Goal: Information Seeking & Learning: Learn about a topic

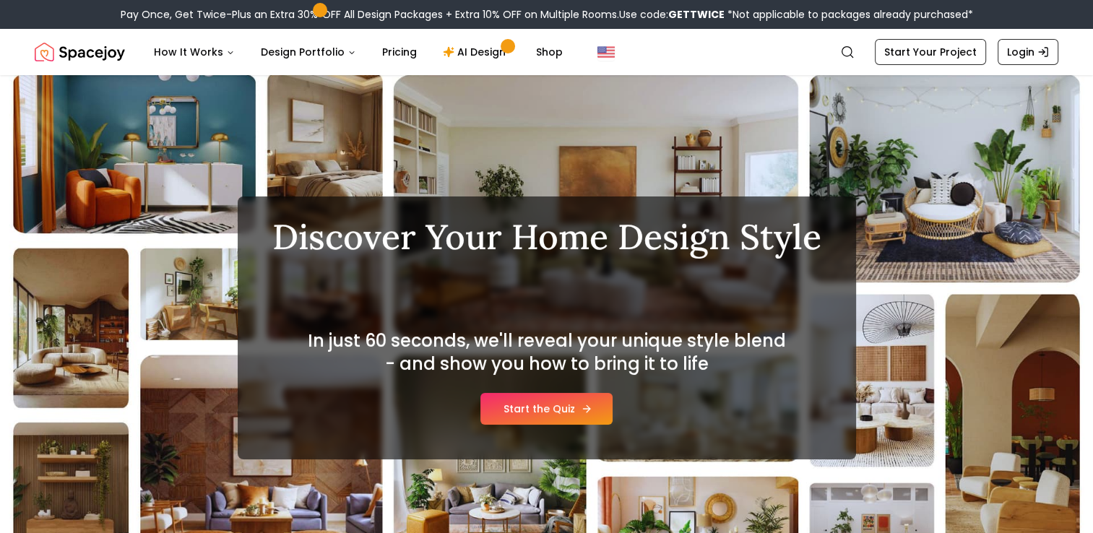
click at [576, 399] on link "Start the Quiz" at bounding box center [546, 409] width 132 height 32
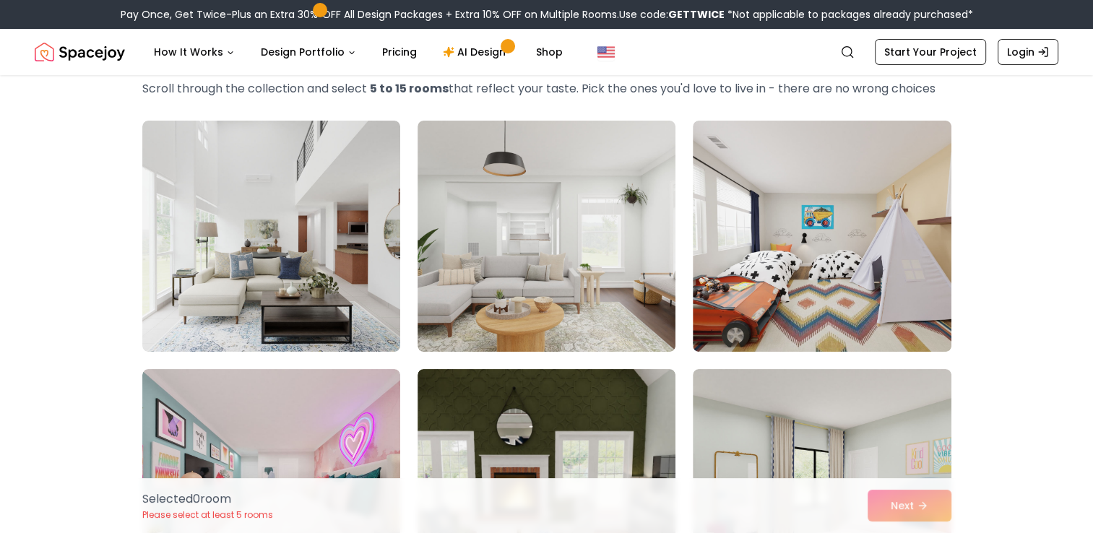
drag, startPoint x: 1010, startPoint y: 338, endPoint x: 950, endPoint y: 129, distance: 217.8
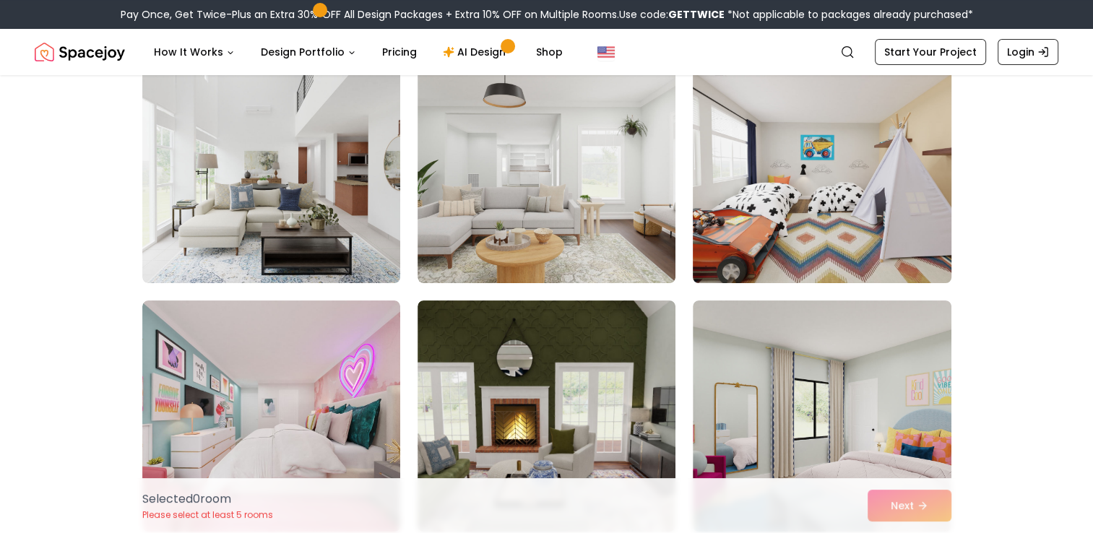
scroll to position [289, 0]
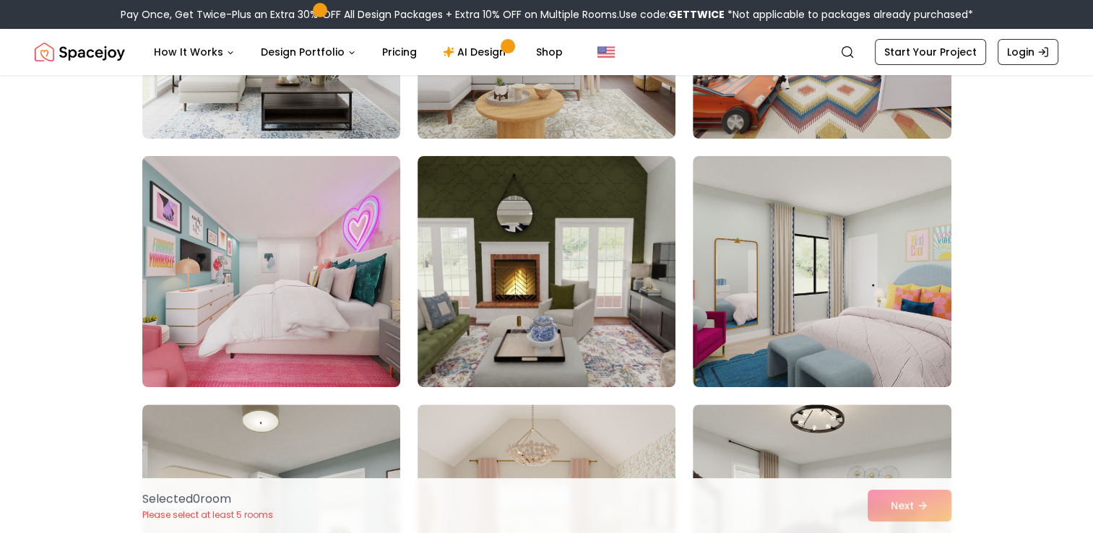
click at [313, 249] on img at bounding box center [271, 271] width 271 height 243
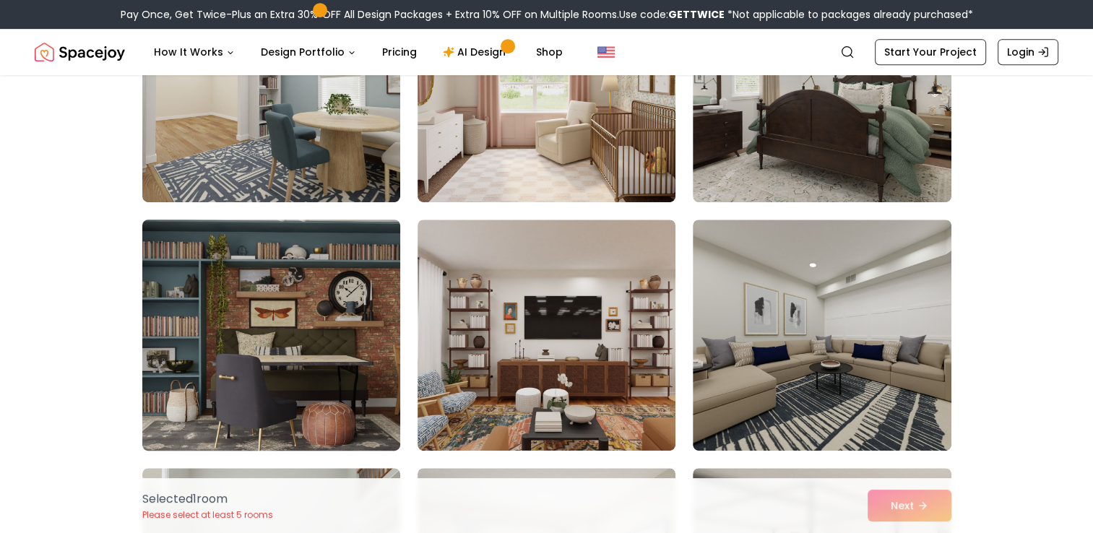
click at [338, 313] on img at bounding box center [271, 335] width 271 height 243
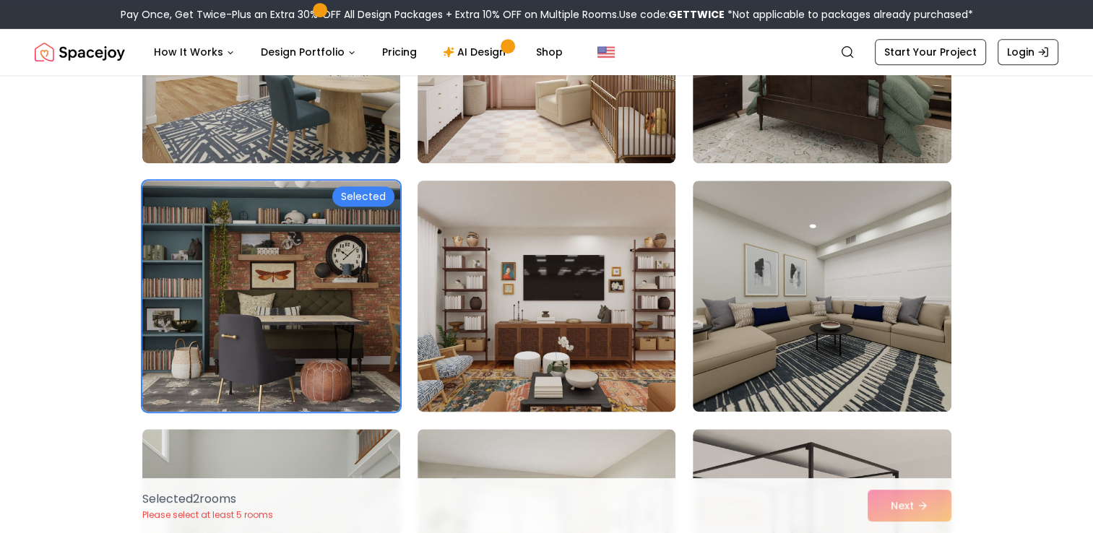
scroll to position [867, 0]
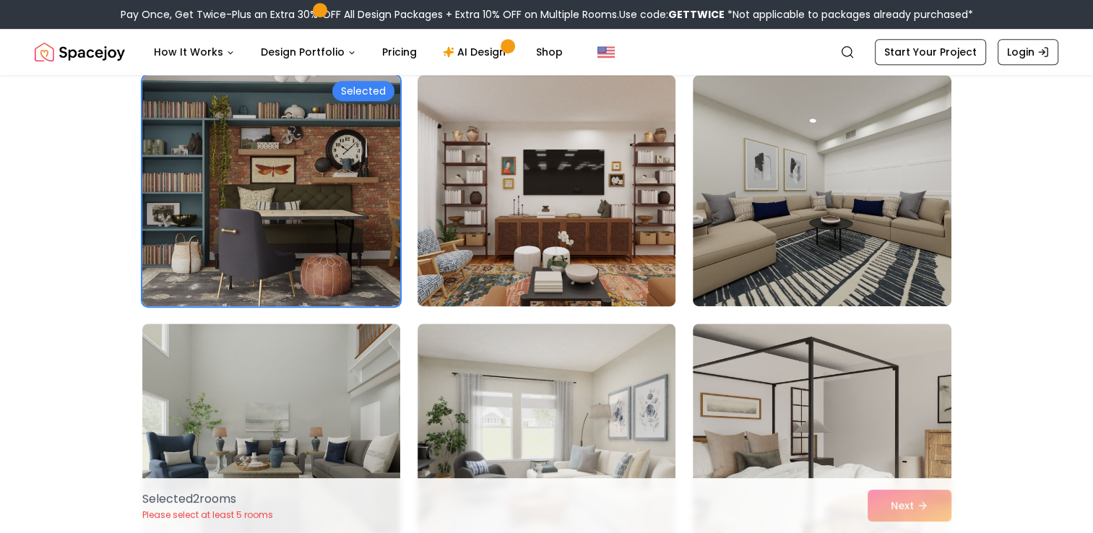
click at [546, 235] on img at bounding box center [546, 190] width 271 height 243
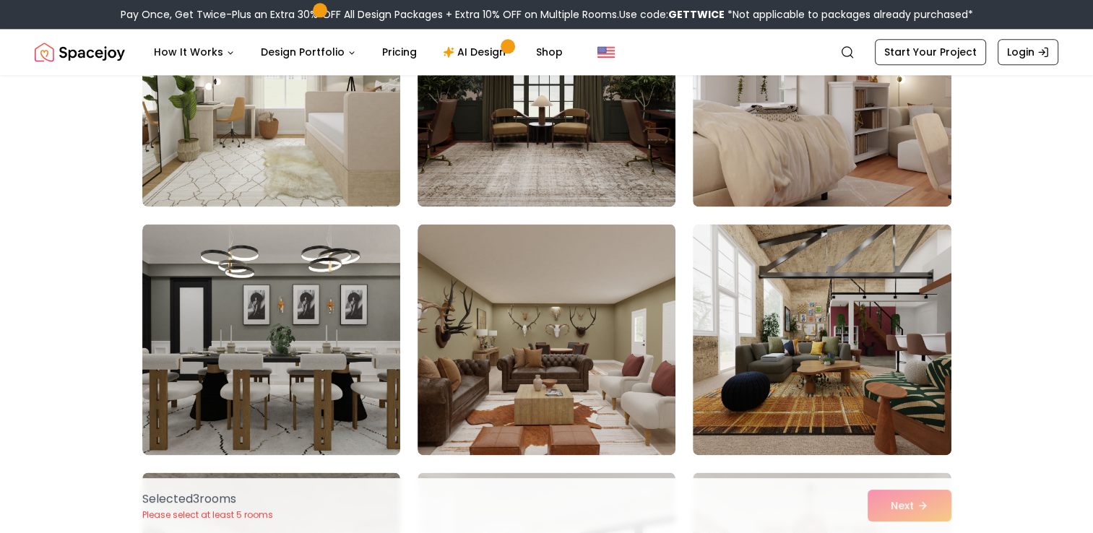
scroll to position [2022, 0]
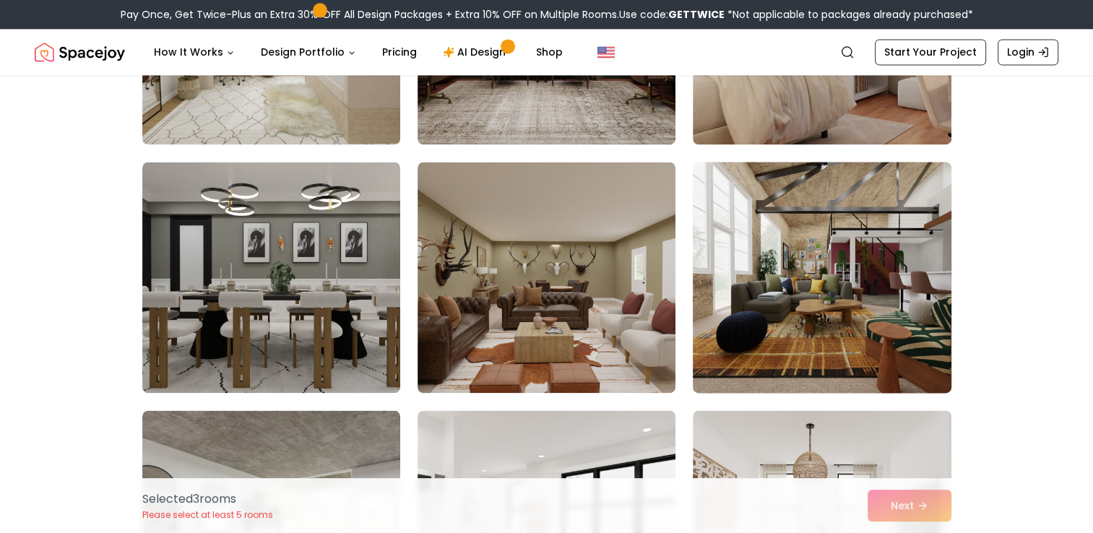
click at [807, 365] on img at bounding box center [821, 277] width 271 height 243
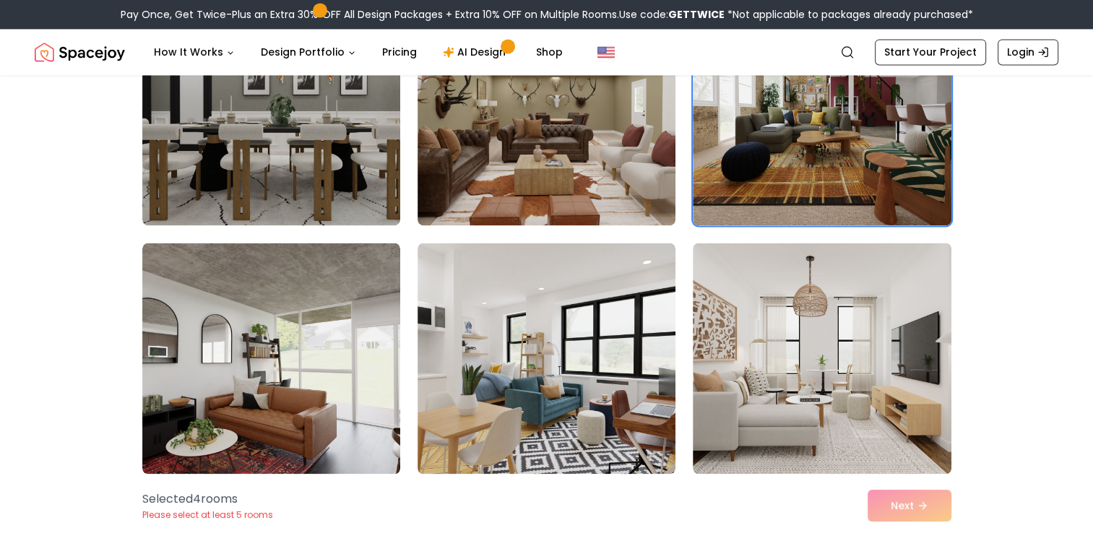
scroll to position [2311, 0]
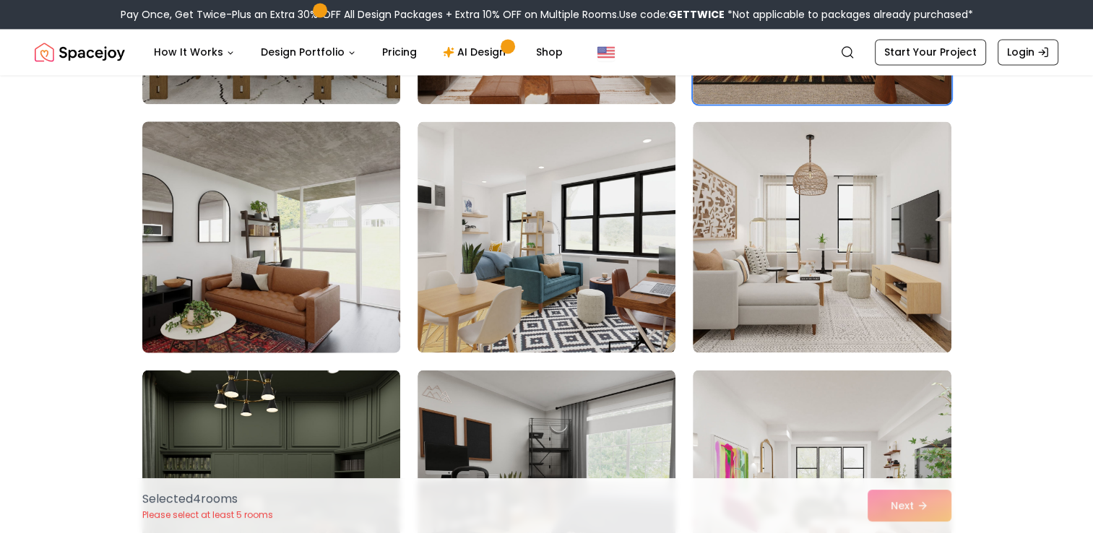
click at [302, 247] on img at bounding box center [271, 237] width 271 height 243
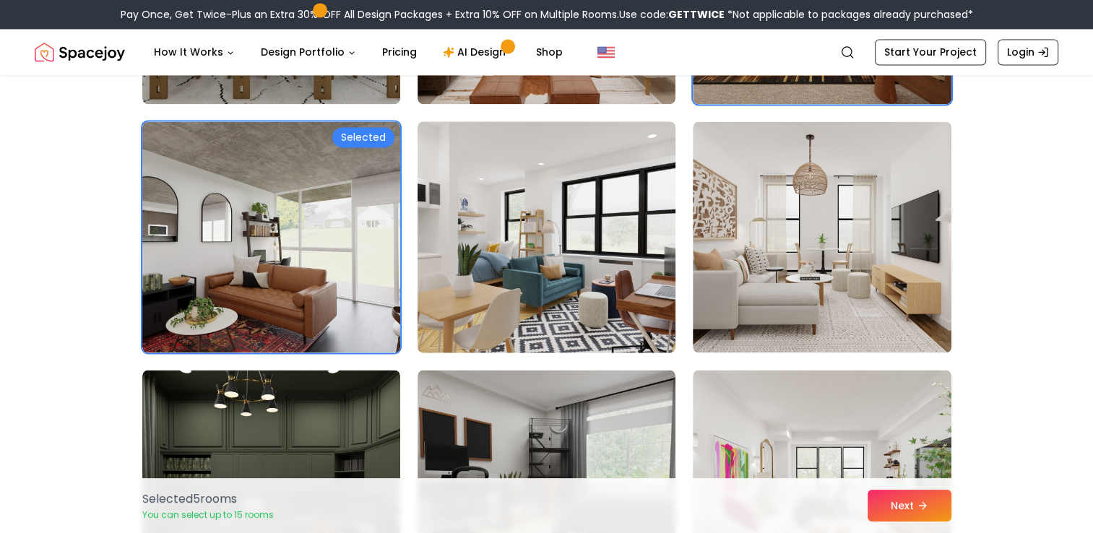
click at [539, 264] on img at bounding box center [546, 237] width 271 height 243
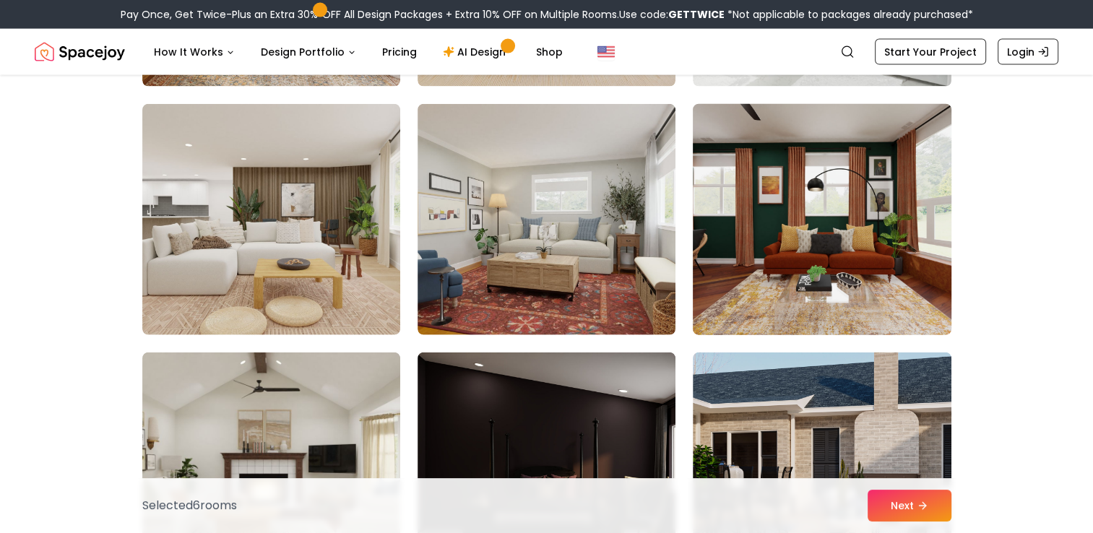
scroll to position [3105, 0]
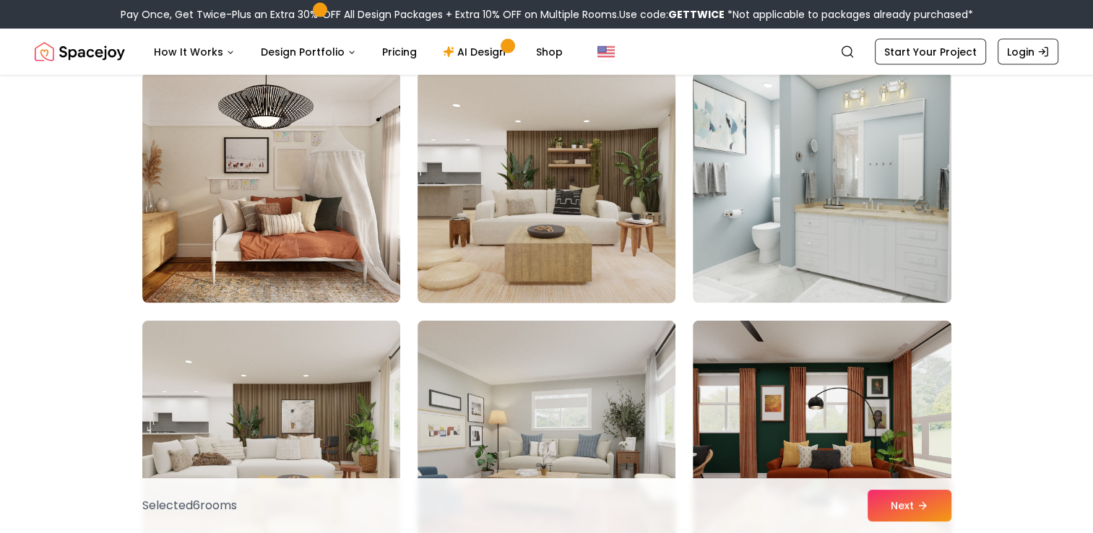
click at [659, 251] on img at bounding box center [546, 187] width 271 height 243
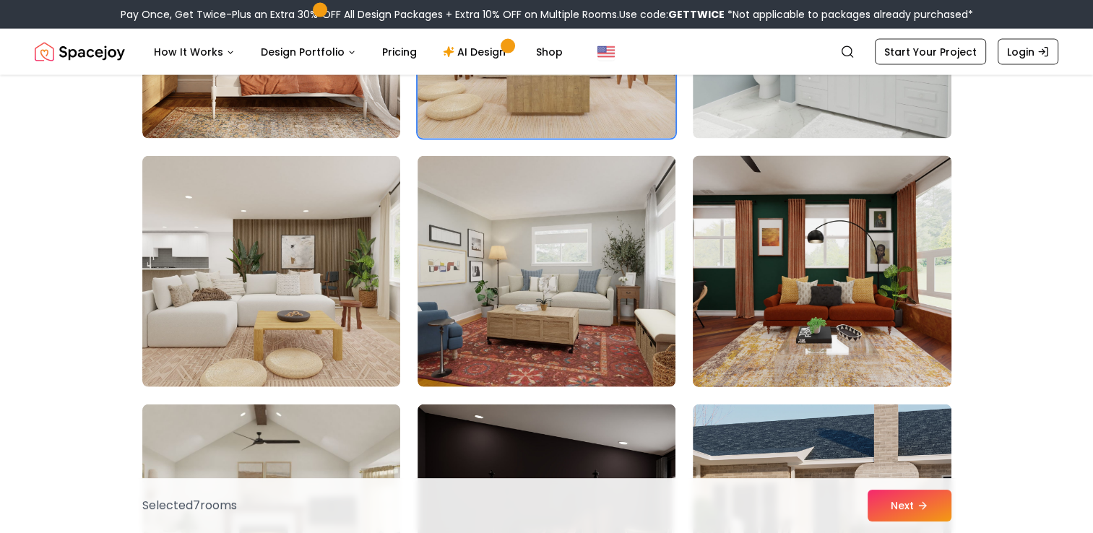
scroll to position [3322, 0]
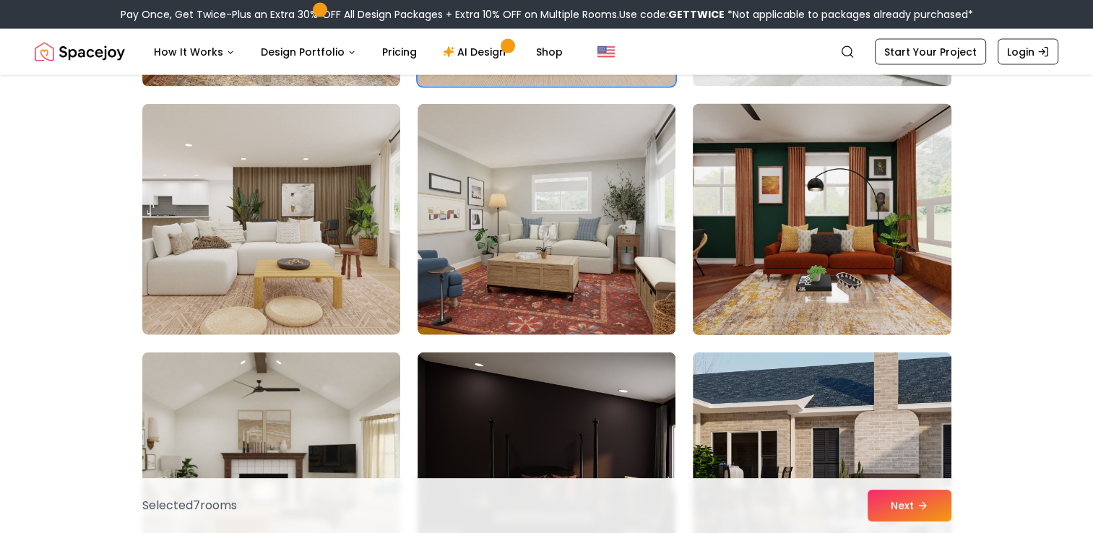
click at [841, 276] on img at bounding box center [821, 219] width 271 height 243
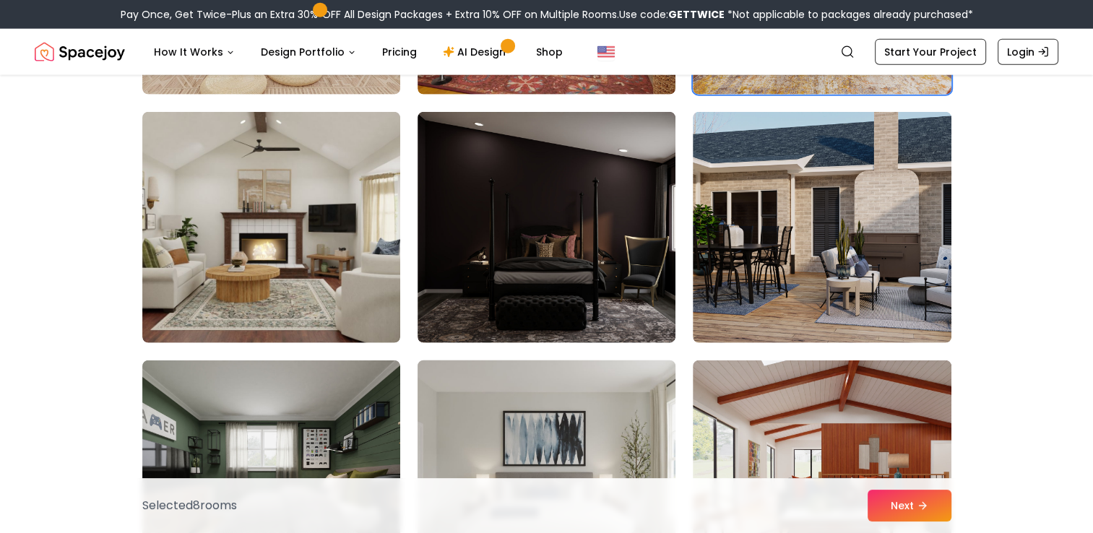
scroll to position [3538, 0]
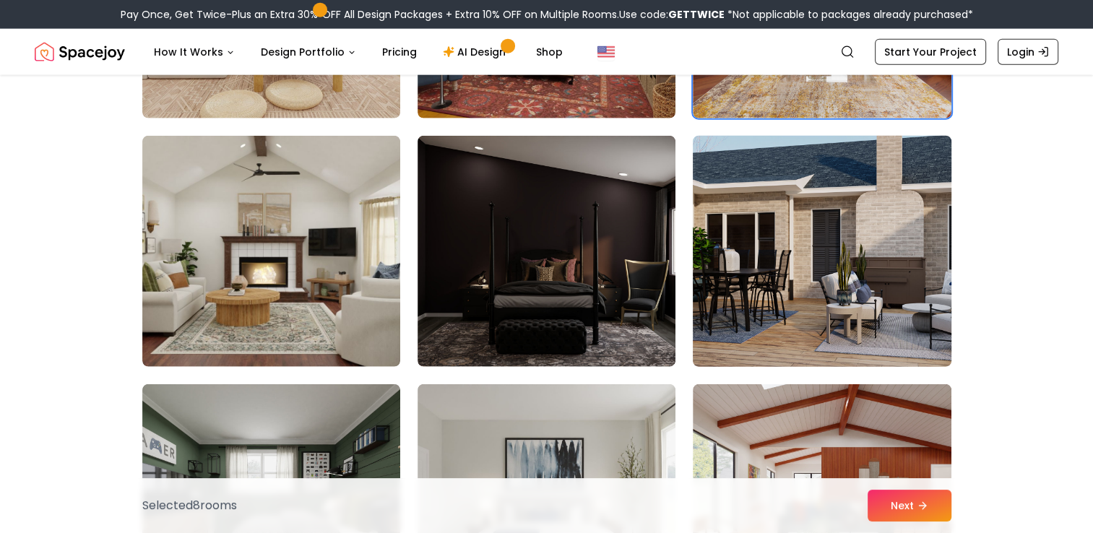
click at [835, 318] on img at bounding box center [821, 251] width 271 height 243
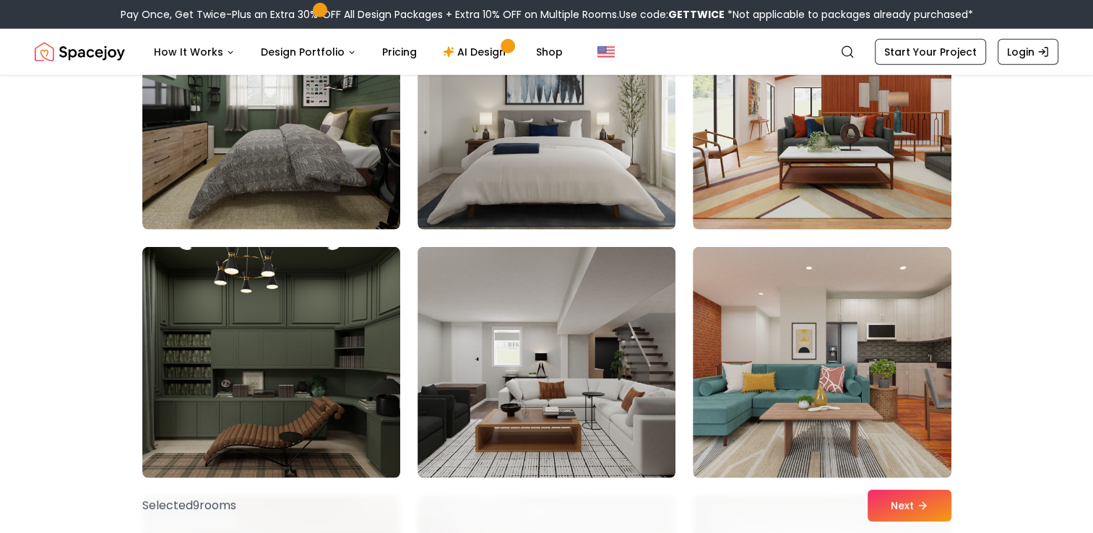
scroll to position [4044, 0]
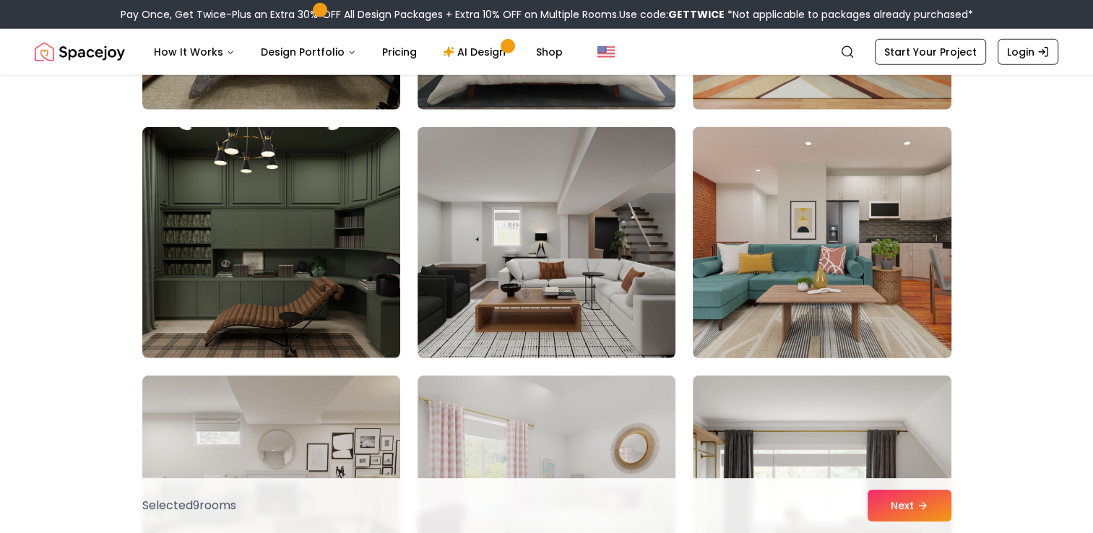
click at [898, 337] on img at bounding box center [821, 242] width 271 height 243
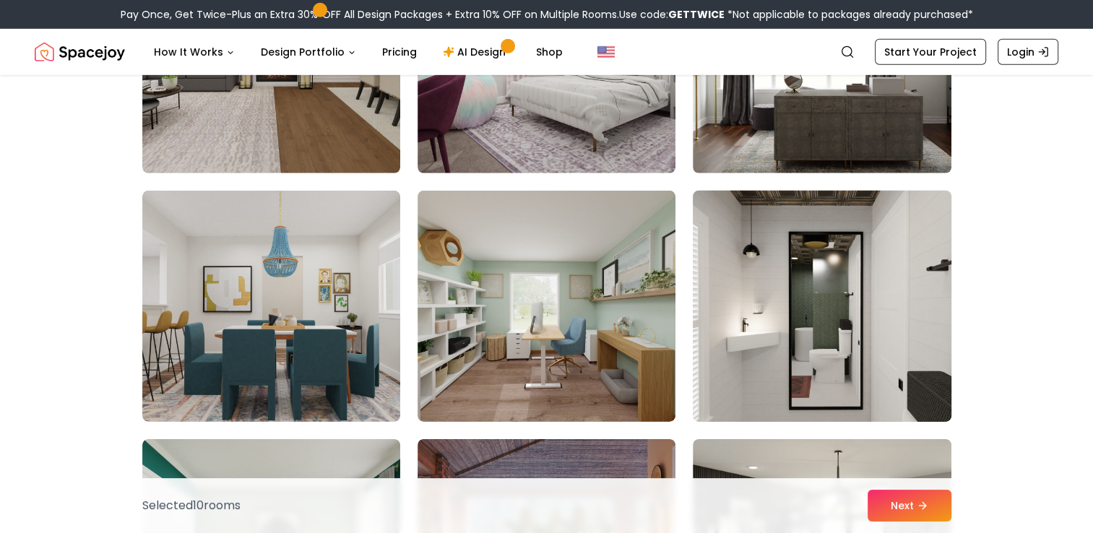
scroll to position [4694, 0]
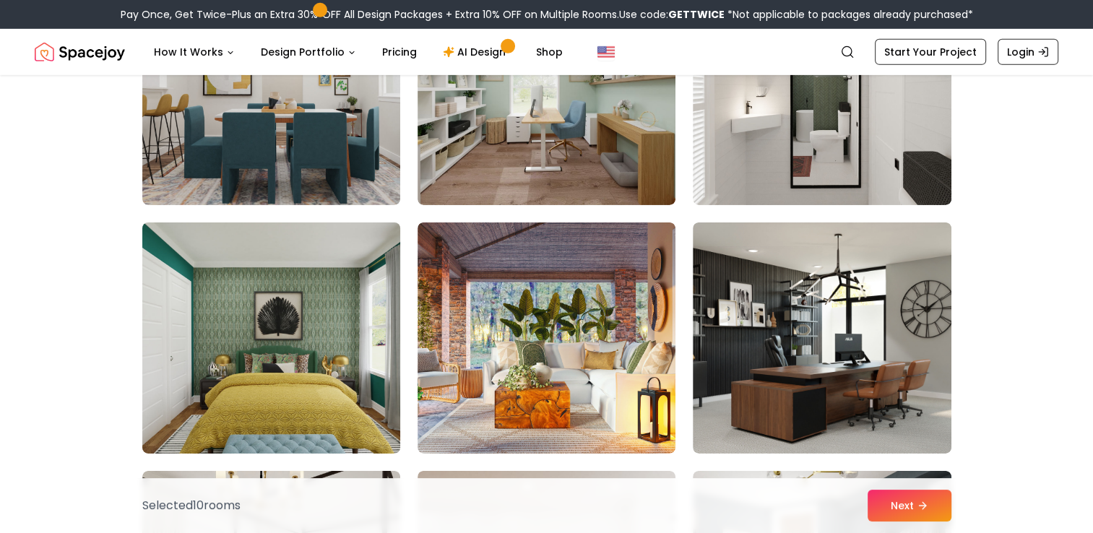
click at [357, 345] on img at bounding box center [271, 338] width 271 height 243
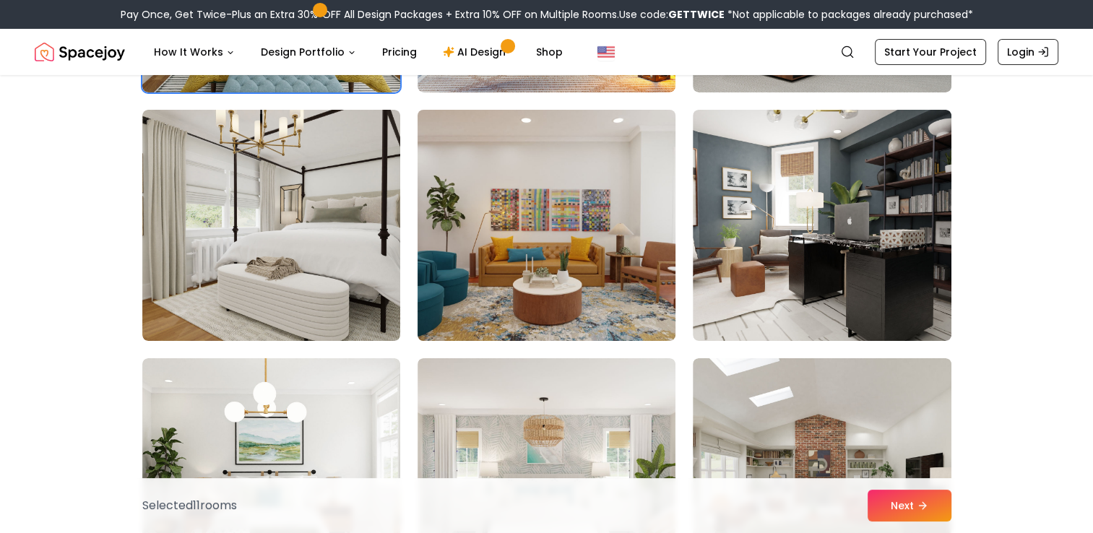
click at [508, 308] on img at bounding box center [546, 225] width 271 height 243
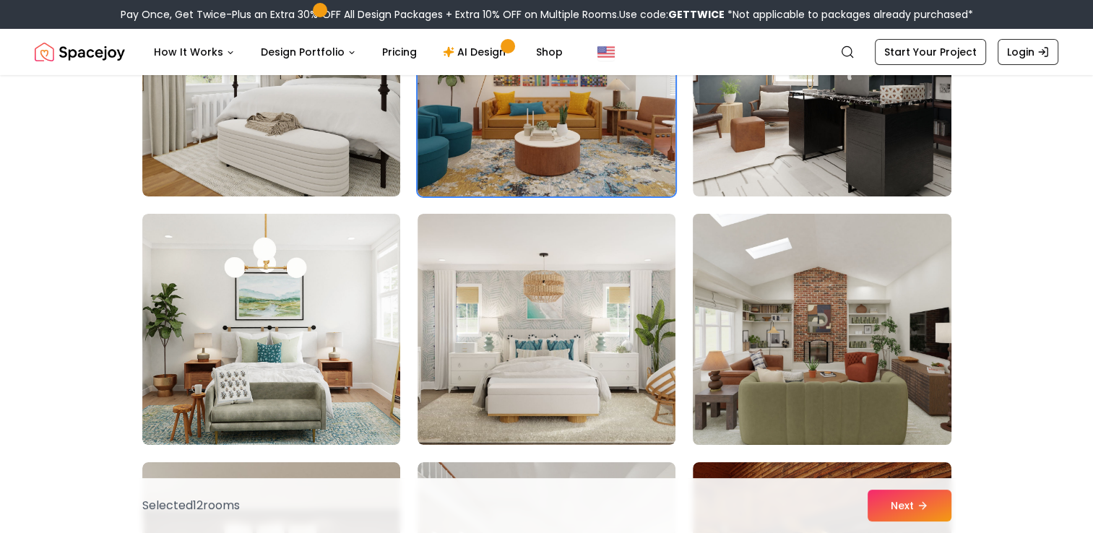
scroll to position [5344, 0]
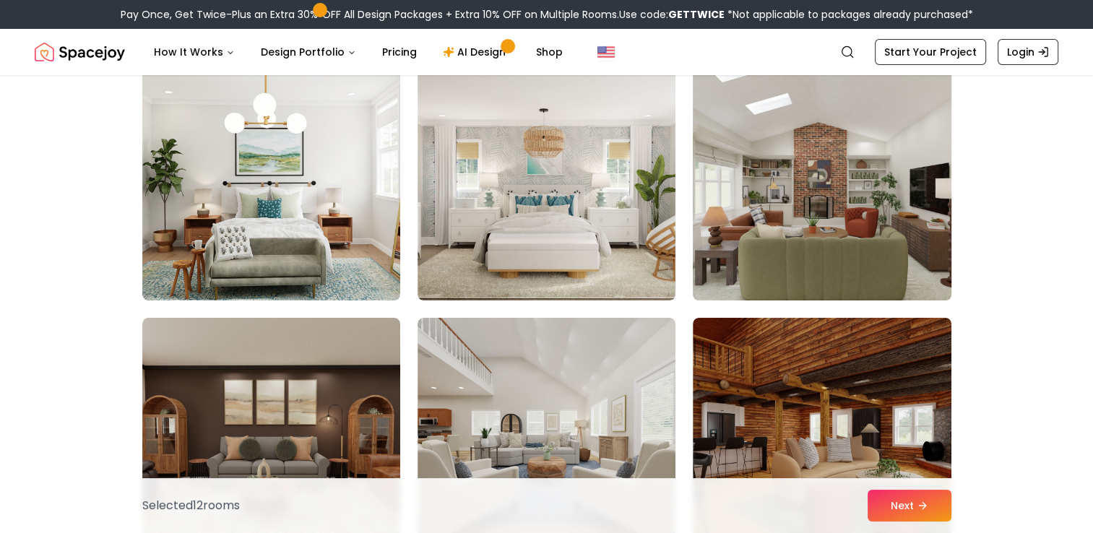
click at [781, 256] on img at bounding box center [821, 185] width 271 height 243
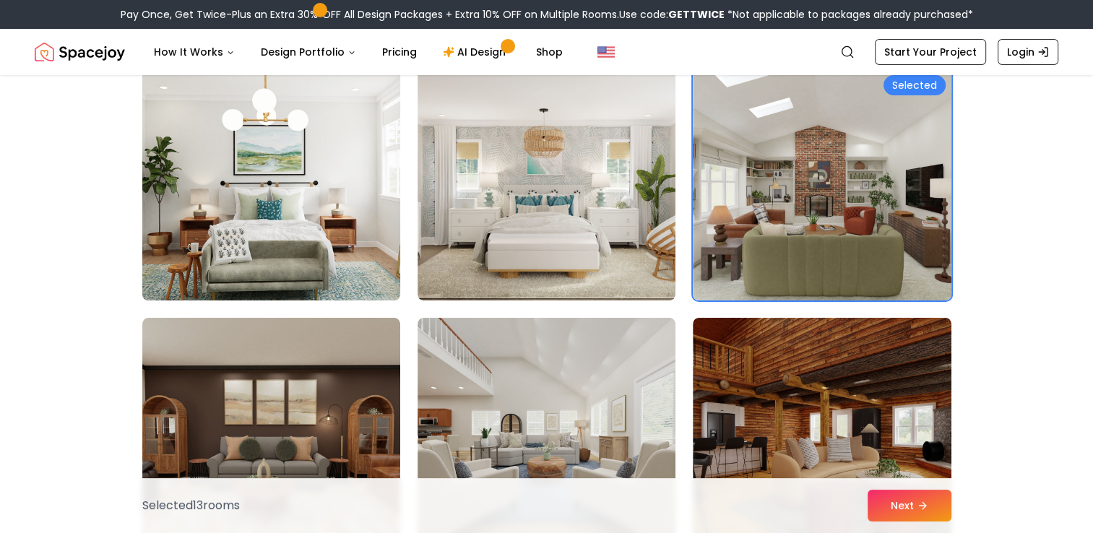
click at [370, 279] on img at bounding box center [271, 185] width 271 height 243
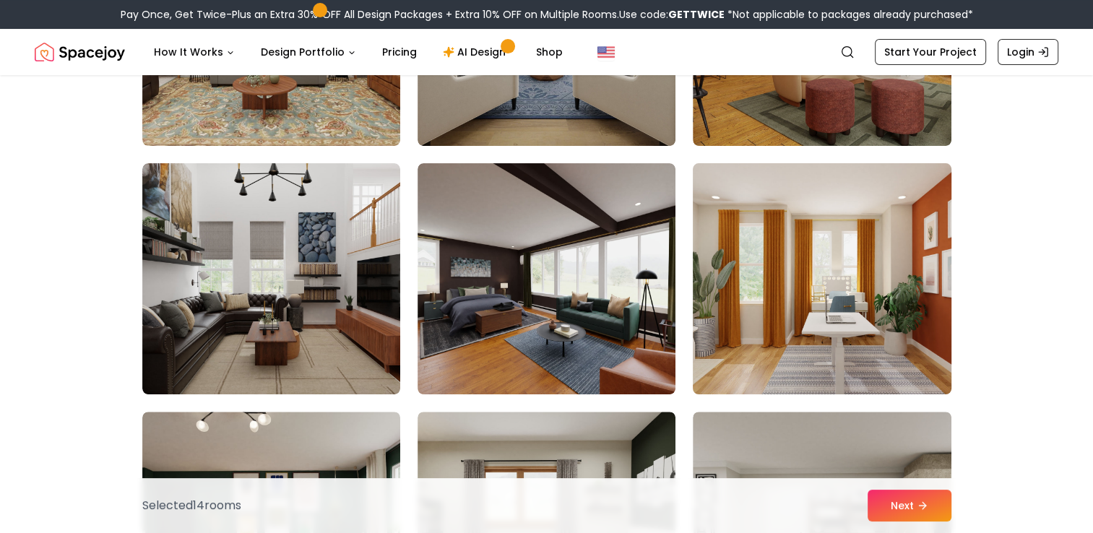
scroll to position [5777, 0]
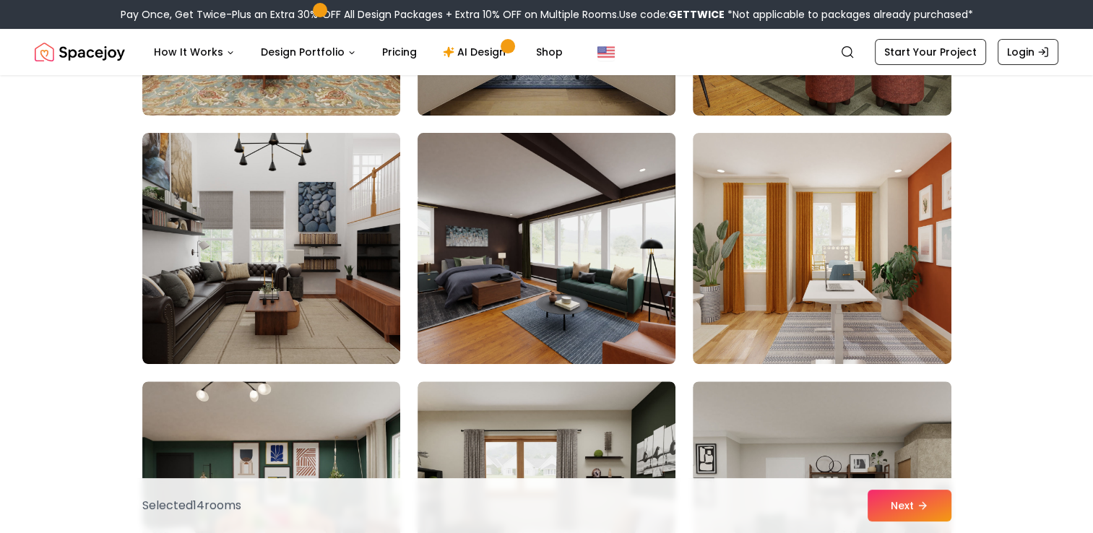
click at [586, 302] on img at bounding box center [546, 248] width 271 height 243
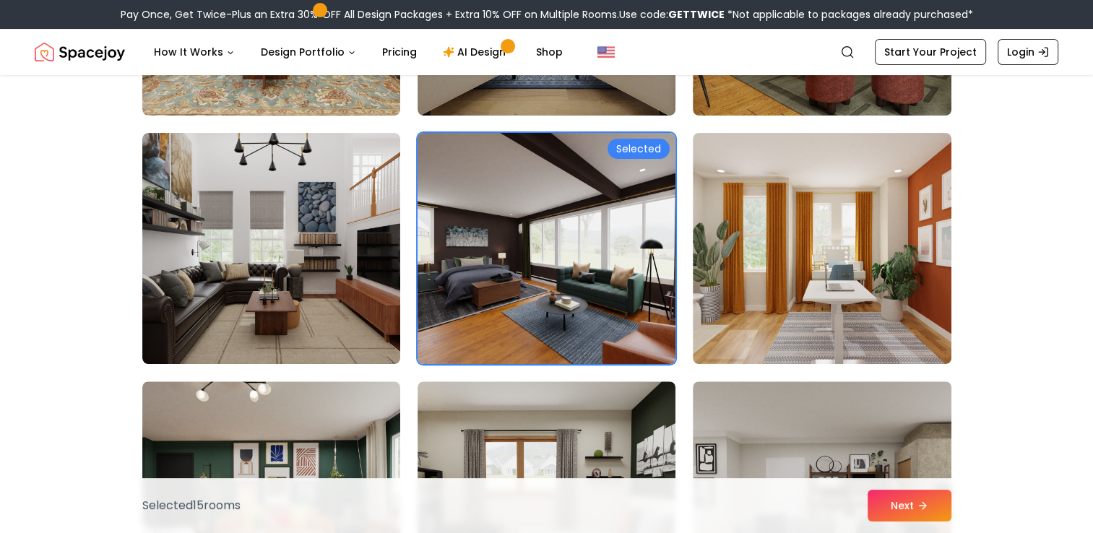
scroll to position [5993, 0]
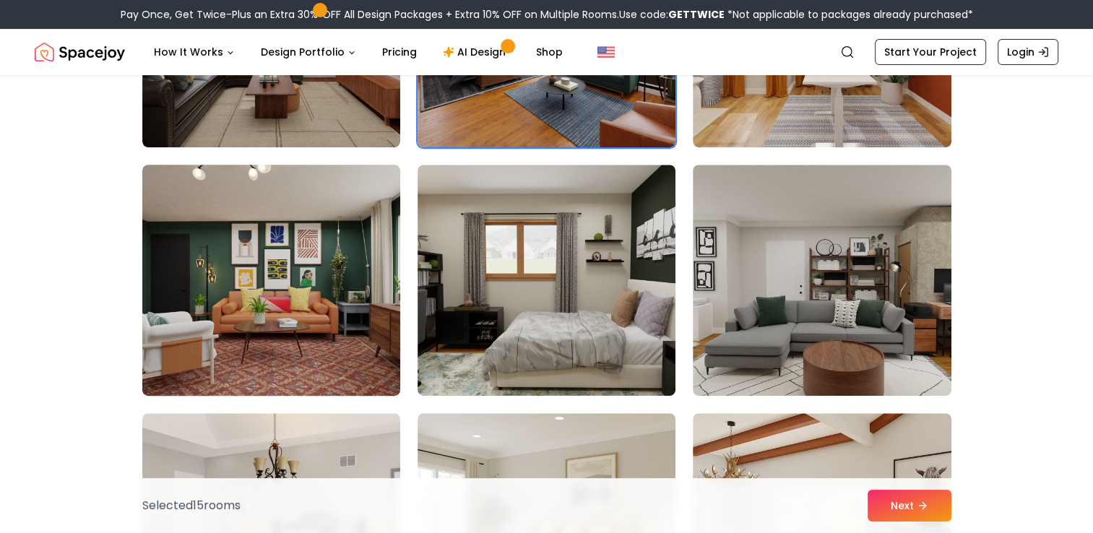
click at [303, 312] on img at bounding box center [271, 280] width 271 height 243
click at [371, 308] on img at bounding box center [271, 280] width 271 height 243
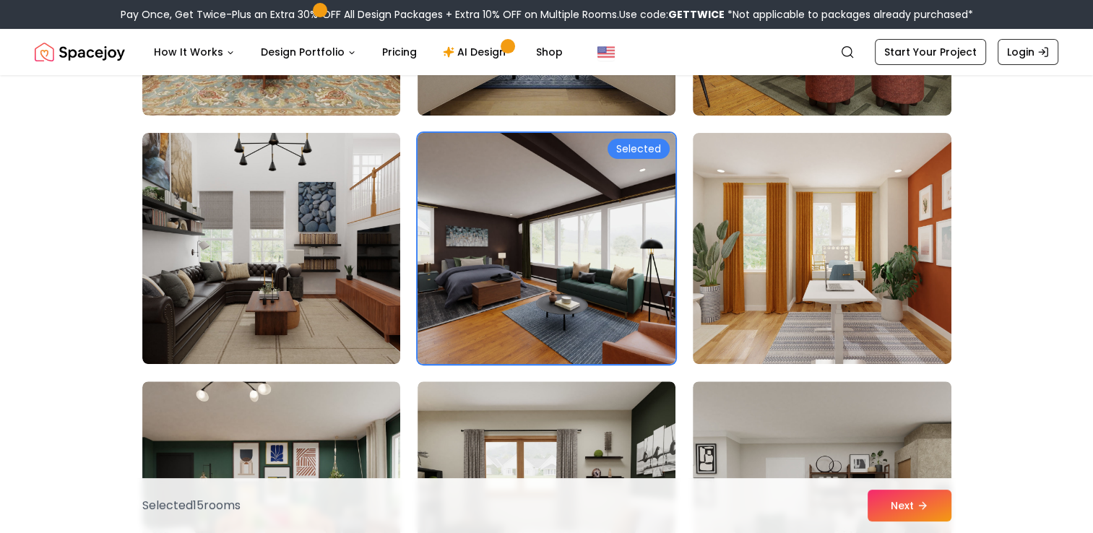
click at [526, 307] on img at bounding box center [546, 248] width 271 height 243
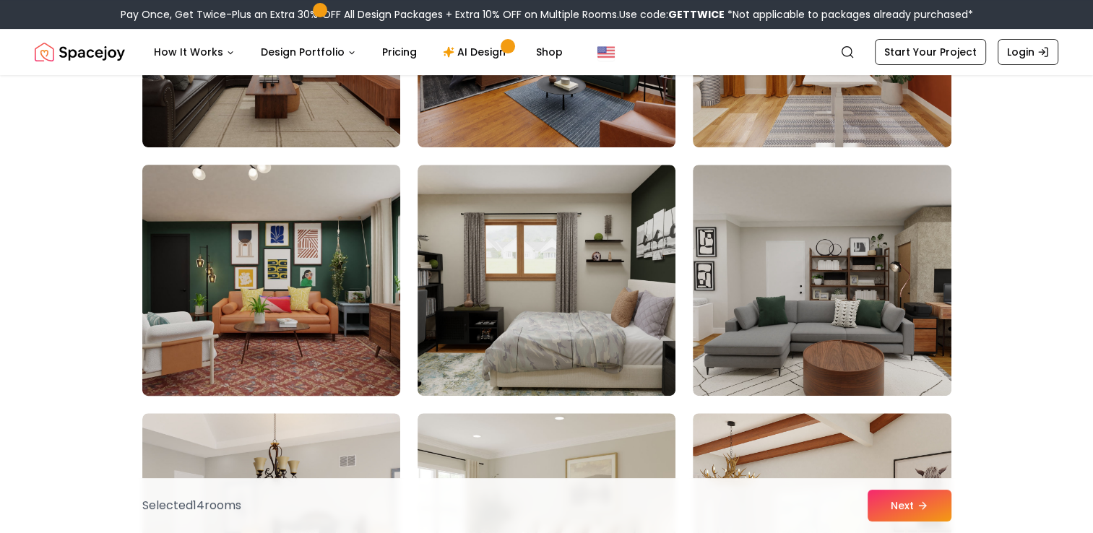
click at [386, 316] on img at bounding box center [271, 280] width 271 height 243
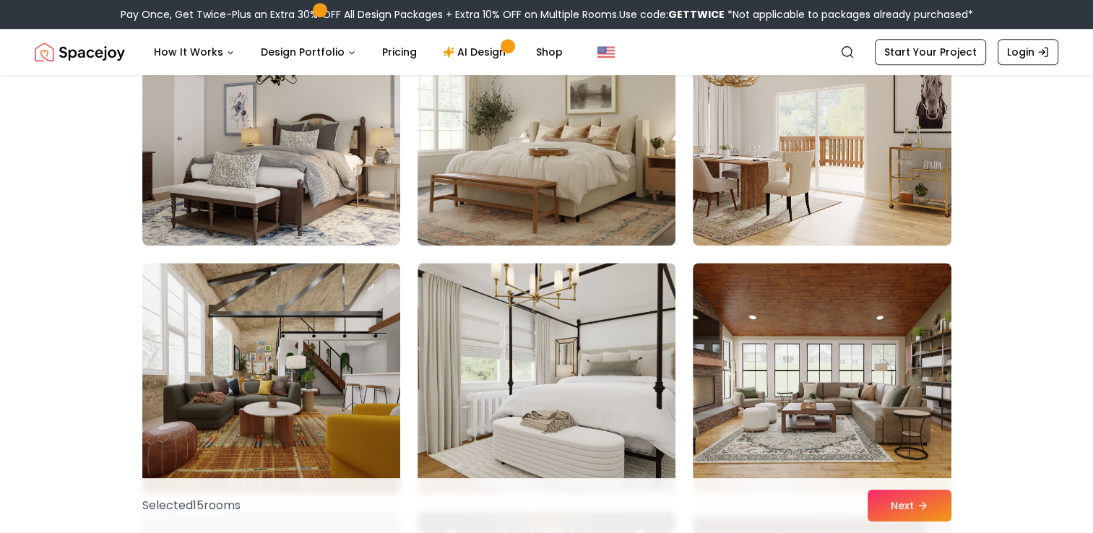
scroll to position [0, 0]
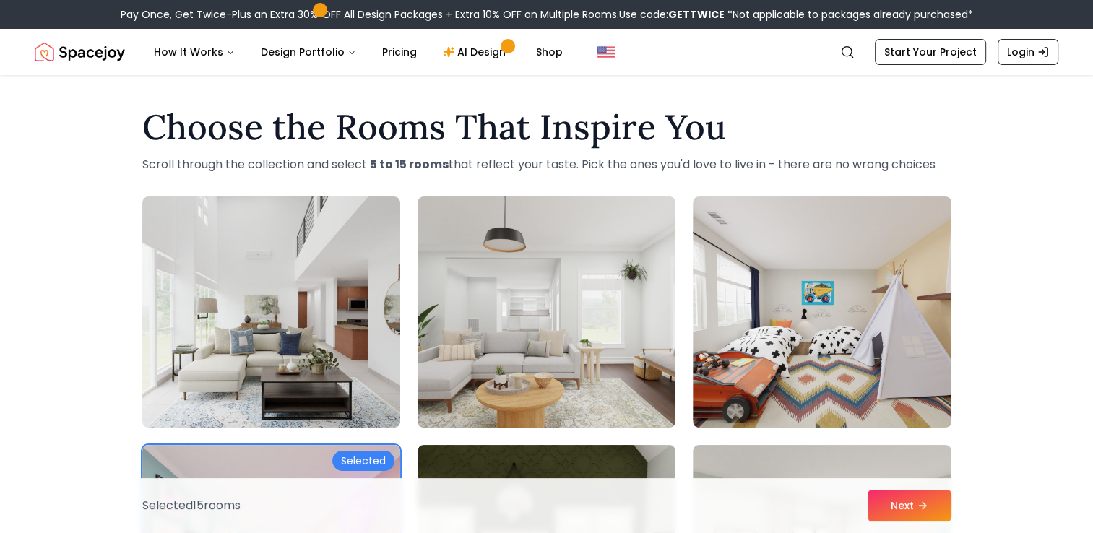
drag, startPoint x: 1008, startPoint y: 390, endPoint x: 906, endPoint y: 126, distance: 282.8
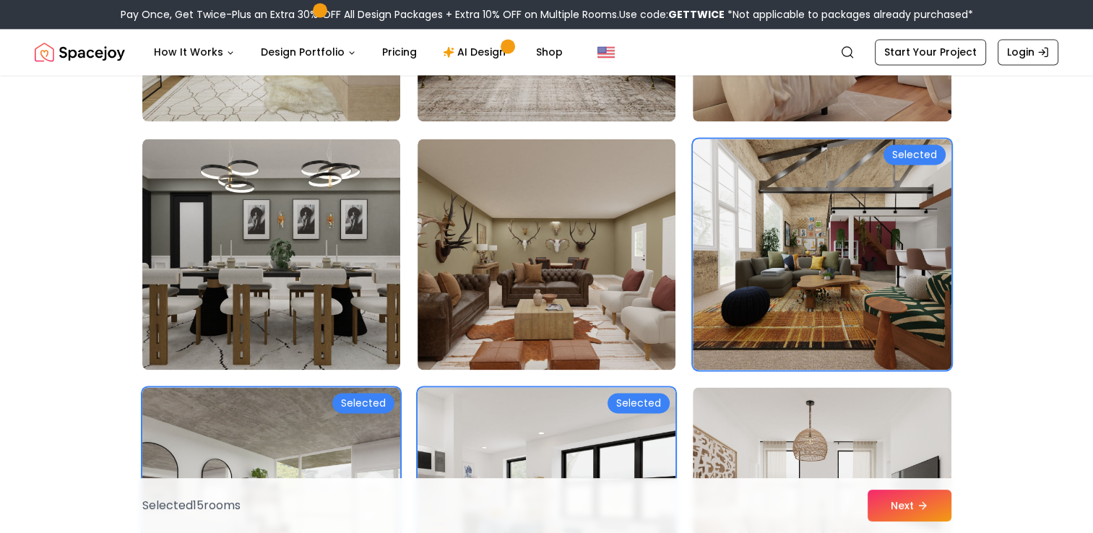
scroll to position [2239, 0]
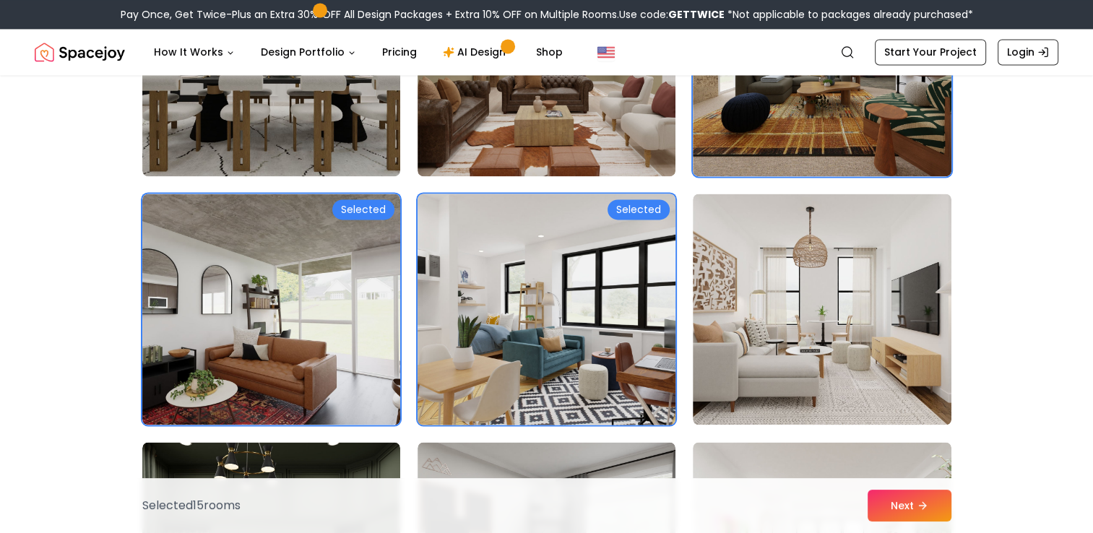
click at [651, 249] on img at bounding box center [546, 309] width 271 height 243
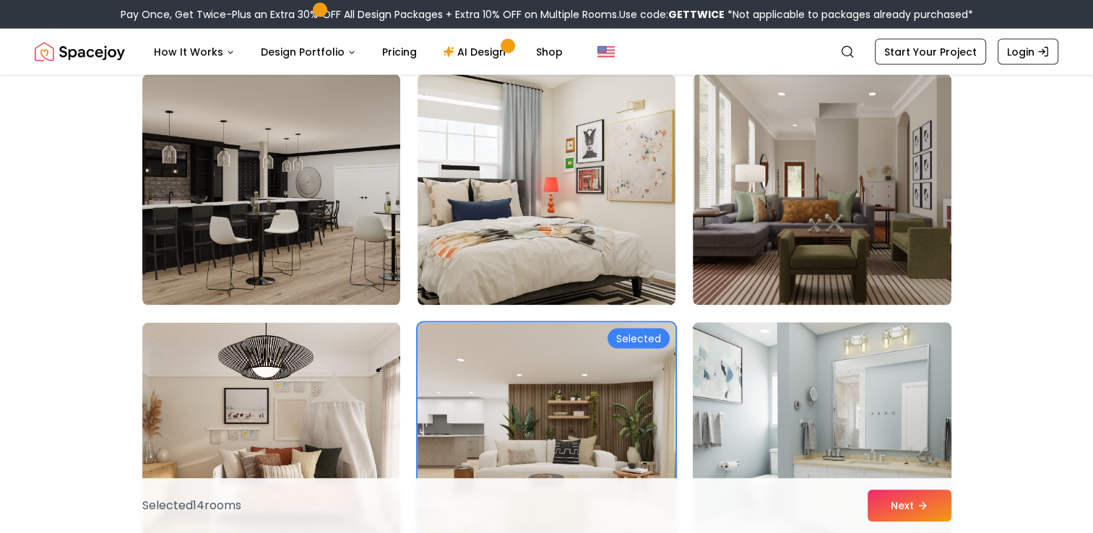
scroll to position [2961, 0]
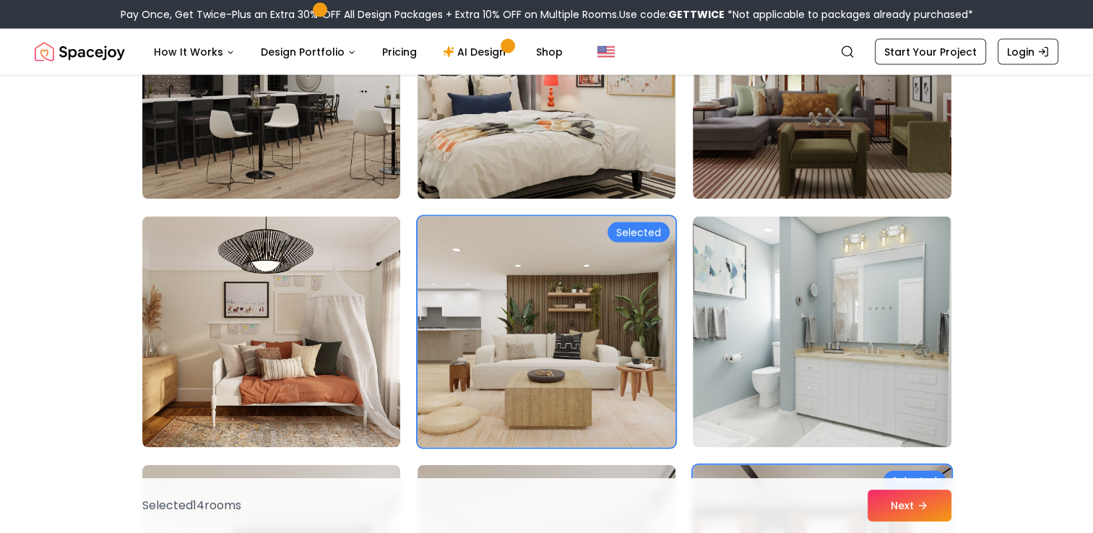
click at [645, 286] on img at bounding box center [546, 332] width 271 height 243
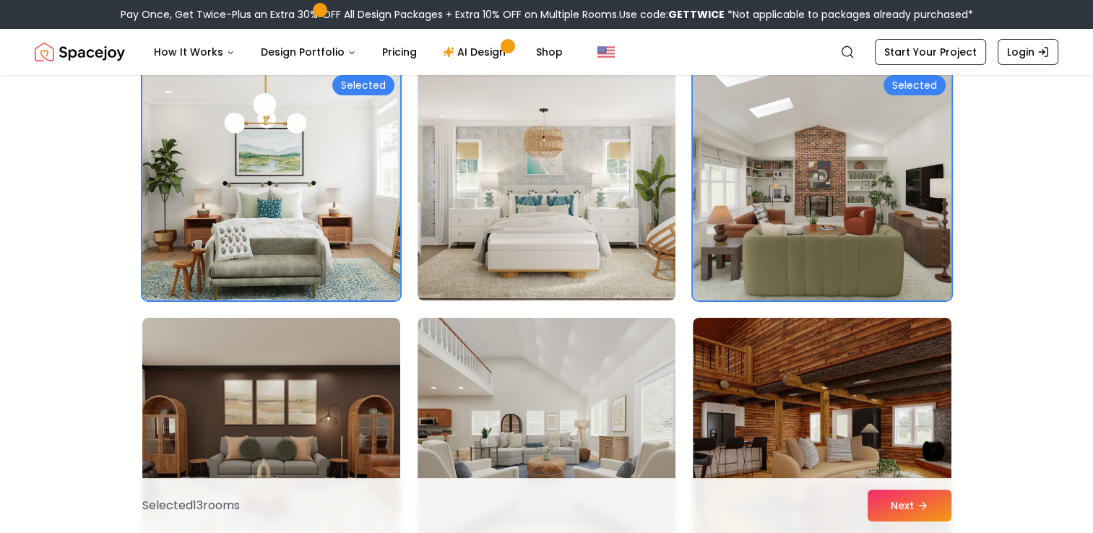
scroll to position [5271, 0]
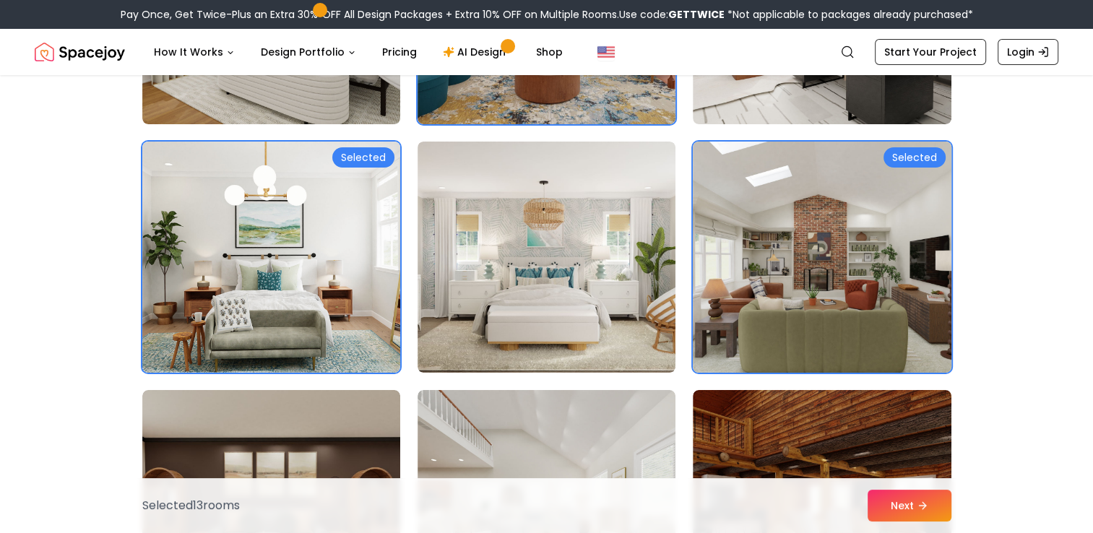
click at [815, 249] on img at bounding box center [821, 257] width 271 height 243
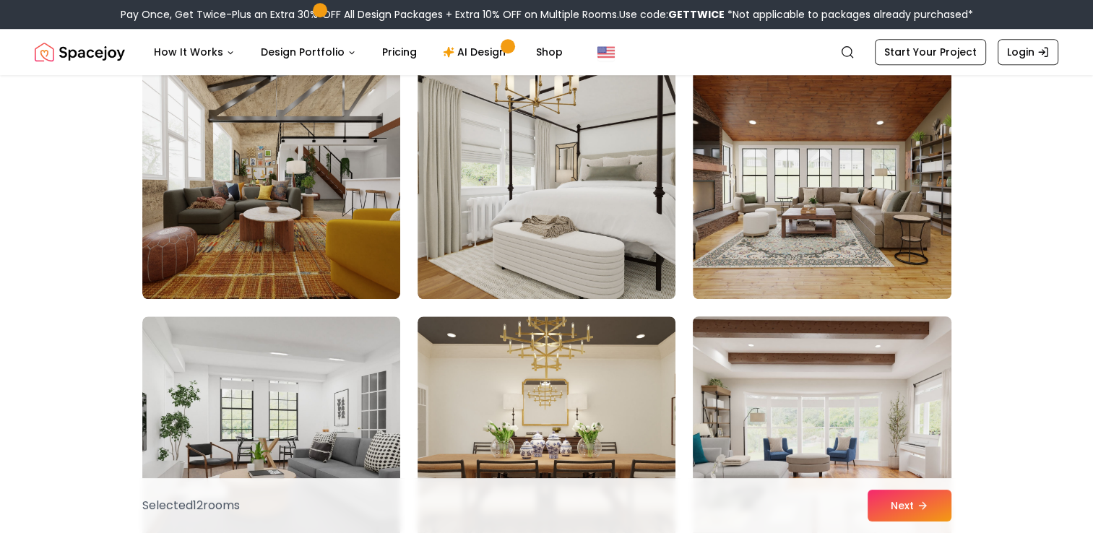
scroll to position [6499, 0]
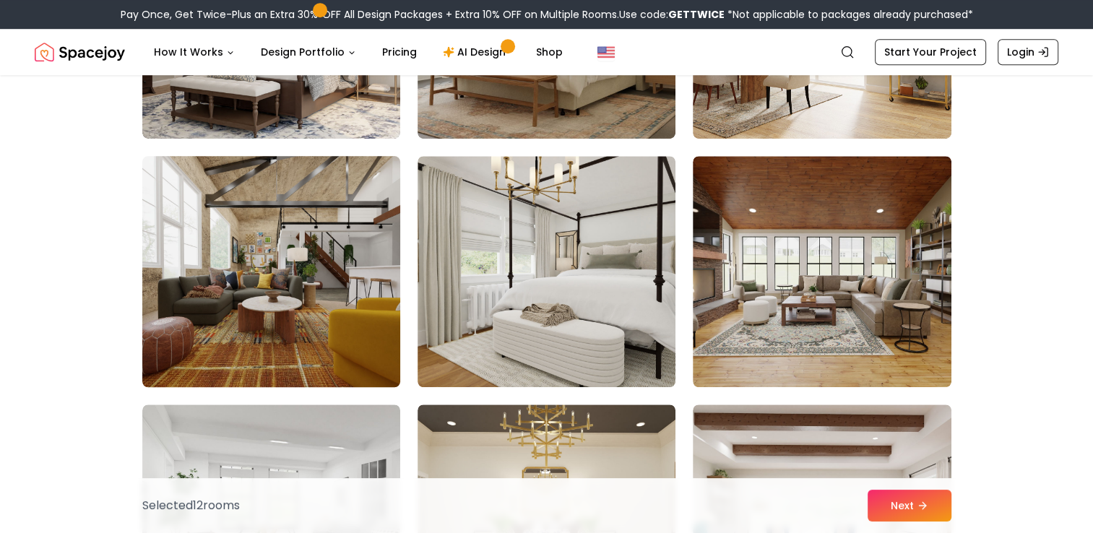
click at [329, 246] on img at bounding box center [271, 271] width 271 height 243
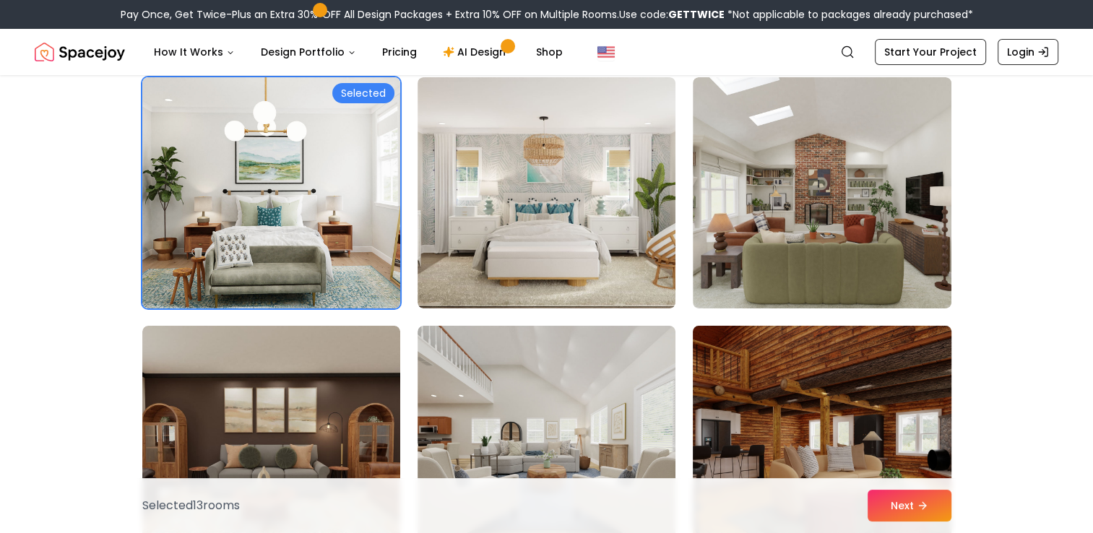
scroll to position [5271, 0]
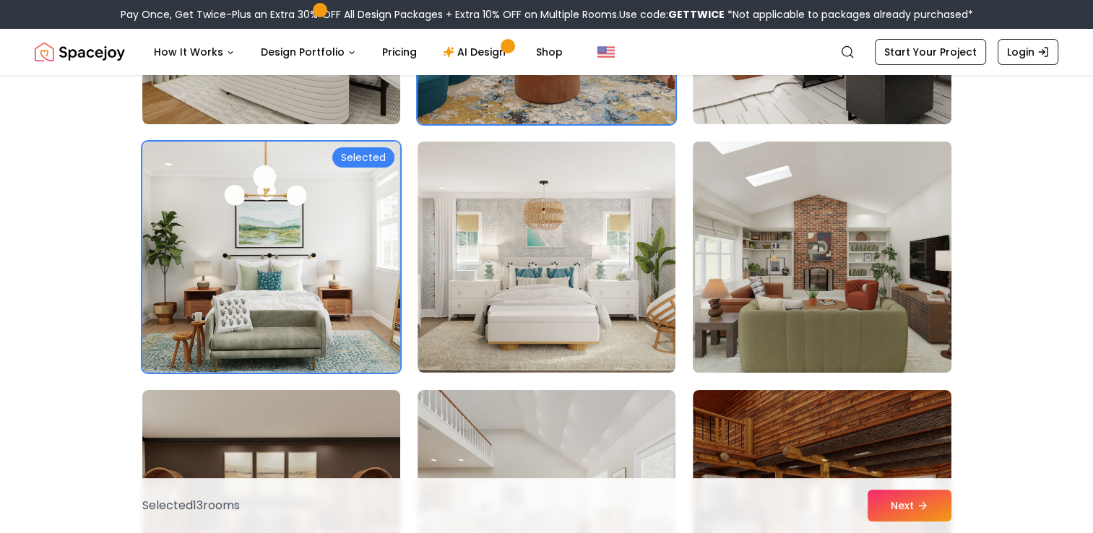
click at [856, 314] on img at bounding box center [821, 257] width 271 height 243
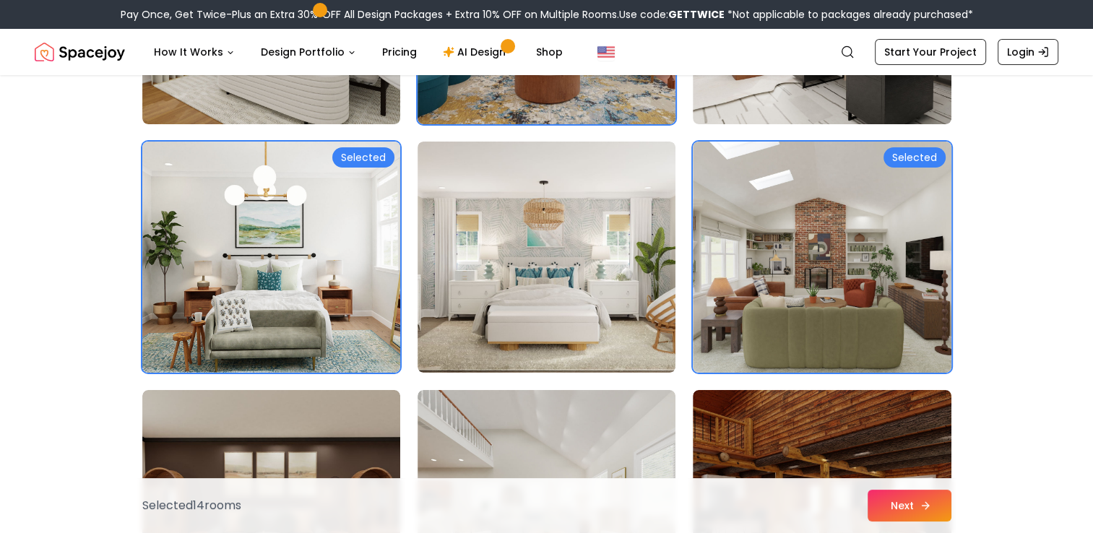
click at [916, 498] on button "Next" at bounding box center [909, 506] width 84 height 32
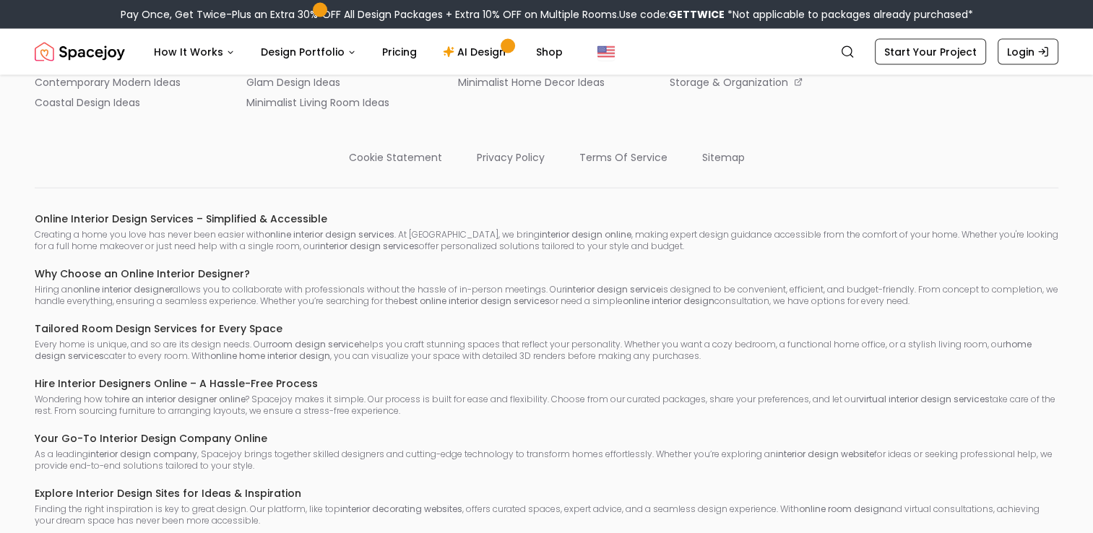
scroll to position [3174, 0]
